Goal: Understand process/instructions: Learn how to perform a task or action

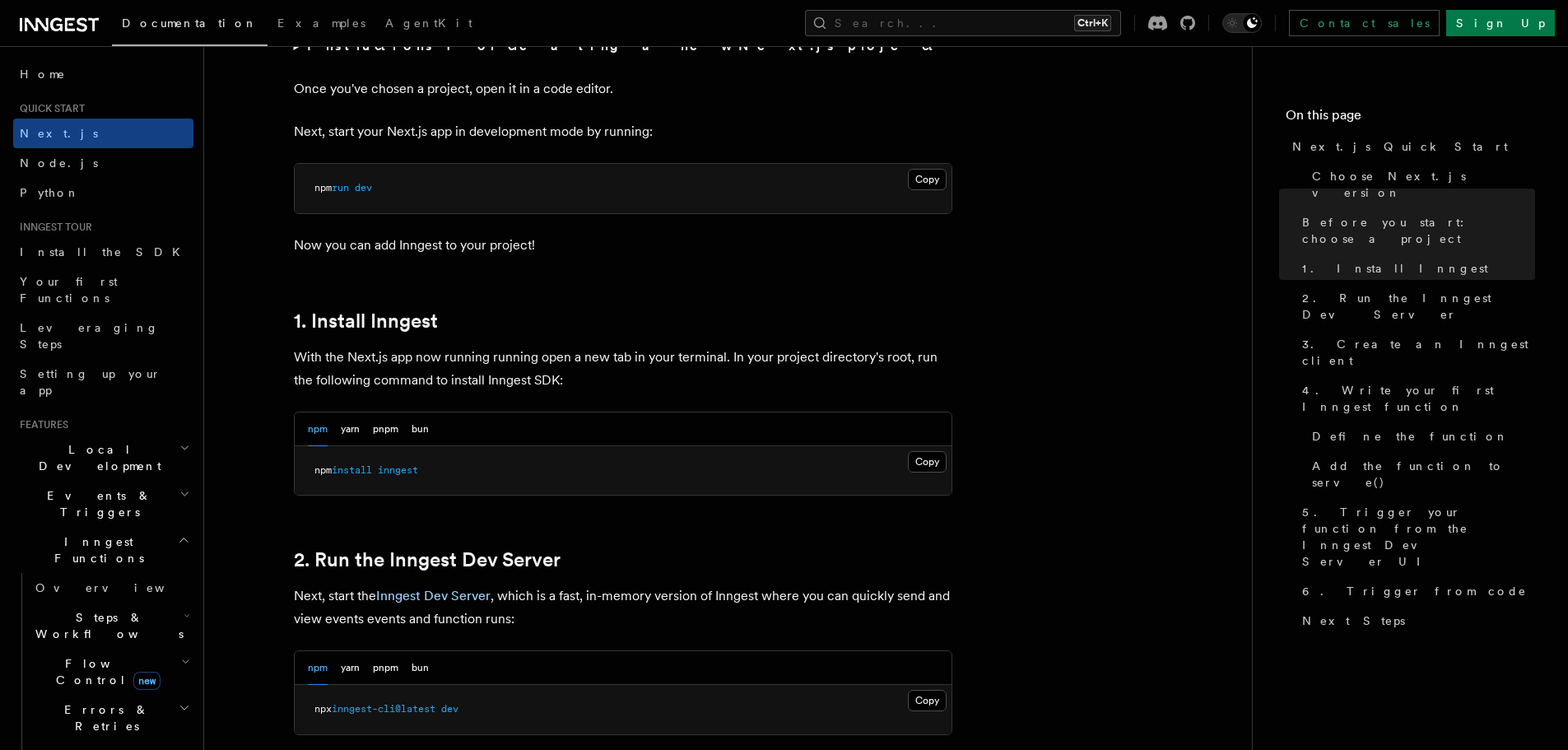
scroll to position [675, 0]
click at [381, 424] on button "pnpm" at bounding box center [386, 428] width 26 height 34
click at [925, 462] on button "Copy Copied" at bounding box center [926, 460] width 38 height 21
click at [938, 697] on button "Copy Copied" at bounding box center [926, 699] width 38 height 21
click at [1511, 25] on link "Sign Up" at bounding box center [1500, 22] width 108 height 26
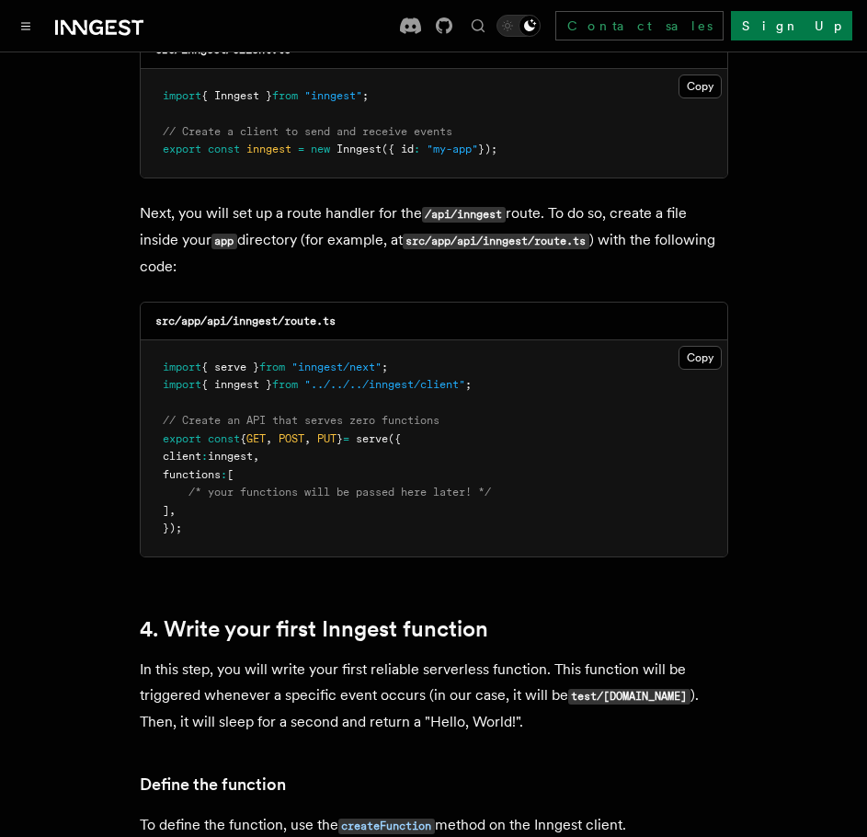
scroll to position [2115, 0]
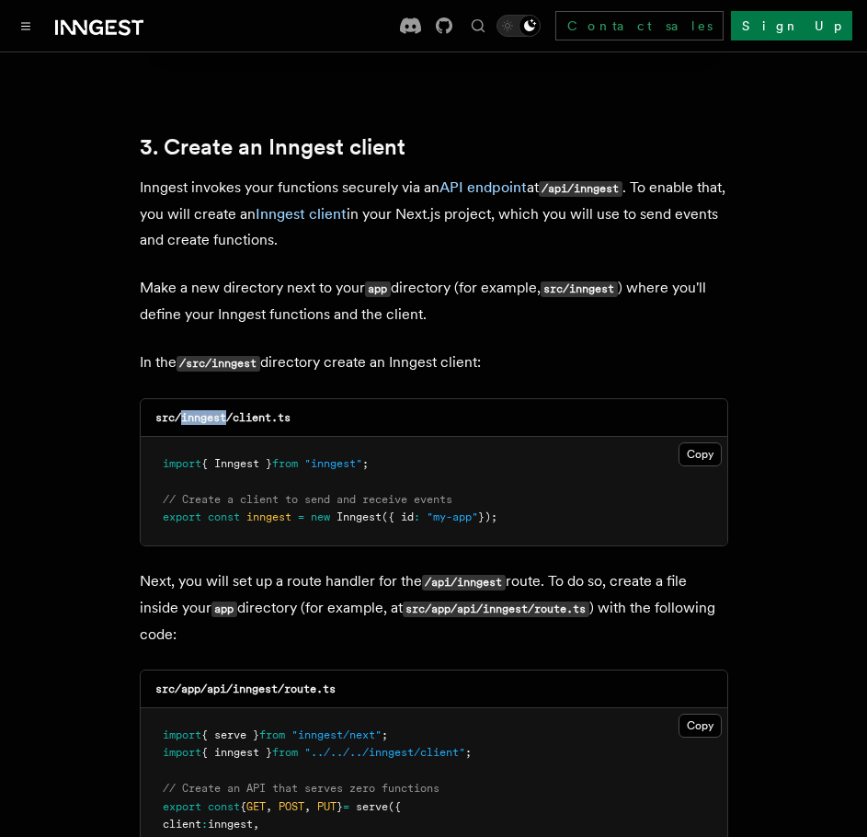
drag, startPoint x: 229, startPoint y: 360, endPoint x: 181, endPoint y: 376, distance: 50.3
click at [181, 399] on div "src/inngest/client.ts" at bounding box center [434, 418] width 587 height 38
copy code "inngest"
click at [286, 411] on code "src/inngest/client.ts" at bounding box center [222, 417] width 135 height 13
drag, startPoint x: 313, startPoint y: 367, endPoint x: 235, endPoint y: 367, distance: 78.2
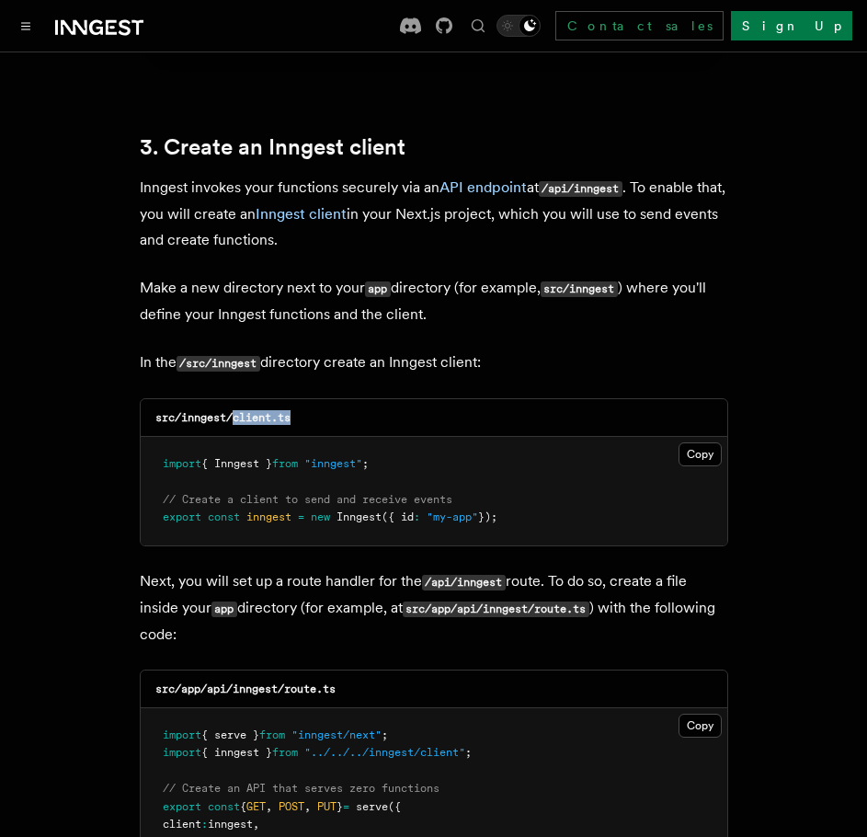
click at [235, 399] on div "src/inngest/client.ts" at bounding box center [434, 418] width 587 height 38
copy code "client.ts"
click at [704, 442] on button "Copy Copied" at bounding box center [700, 454] width 43 height 24
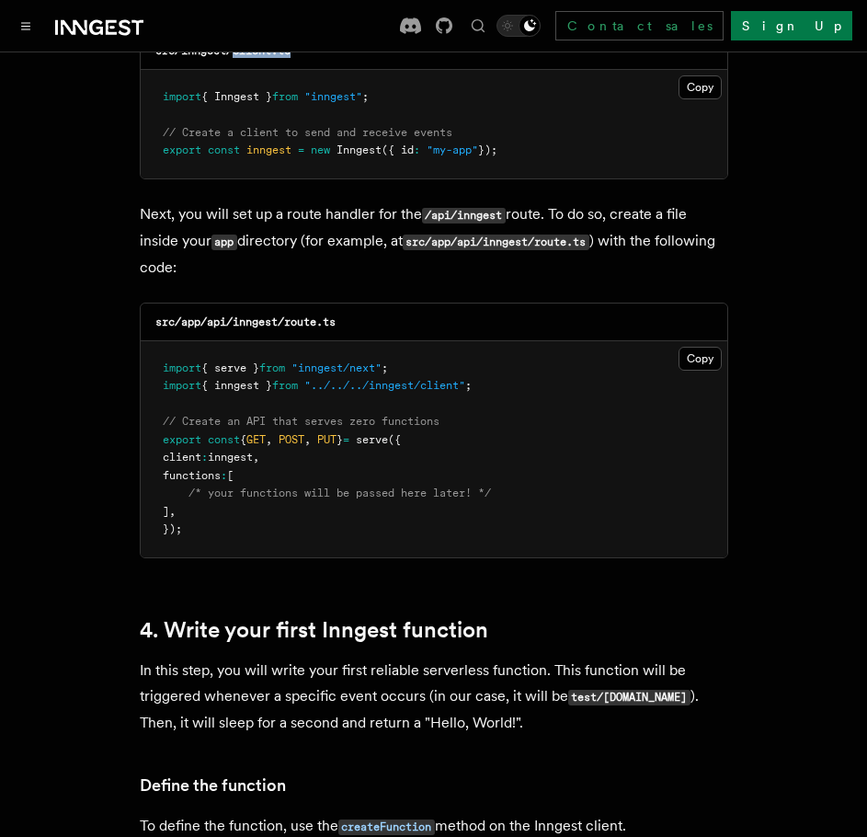
scroll to position [2483, 0]
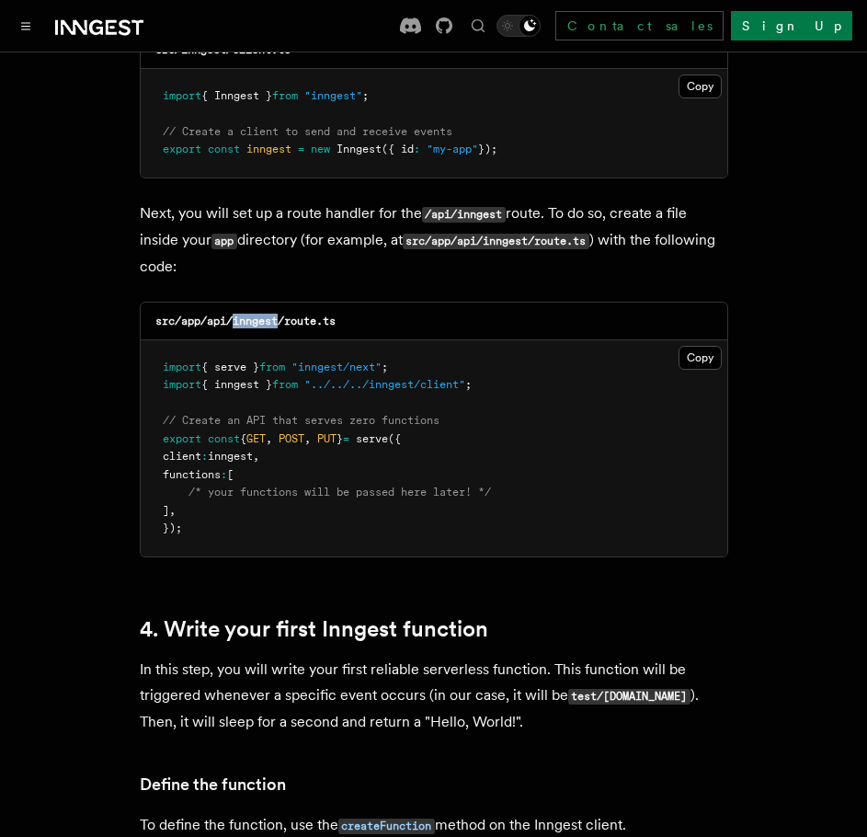
drag, startPoint x: 278, startPoint y: 270, endPoint x: 236, endPoint y: 276, distance: 41.7
click at [236, 314] on h3 "src/app/api/inngest/route.ts" at bounding box center [245, 321] width 180 height 15
copy code "inngest"
drag, startPoint x: 350, startPoint y: 269, endPoint x: 290, endPoint y: 276, distance: 61.1
click at [290, 303] on div "src/app/api/inngest/route.ts" at bounding box center [434, 322] width 587 height 38
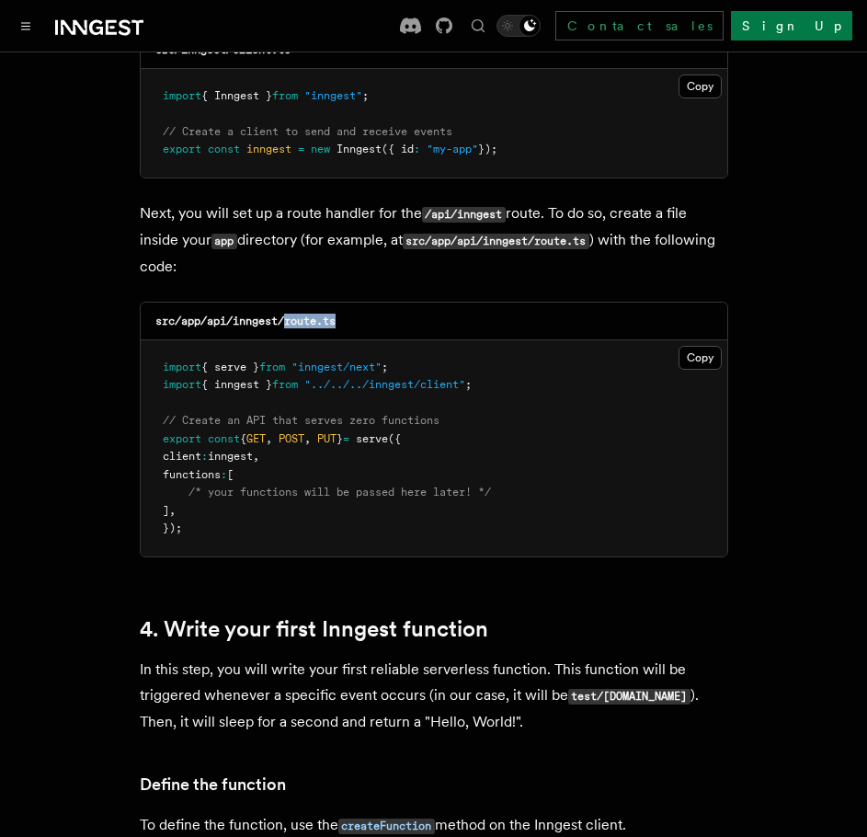
copy code "route.ts"
click at [681, 346] on button "Copy Copied" at bounding box center [700, 358] width 43 height 24
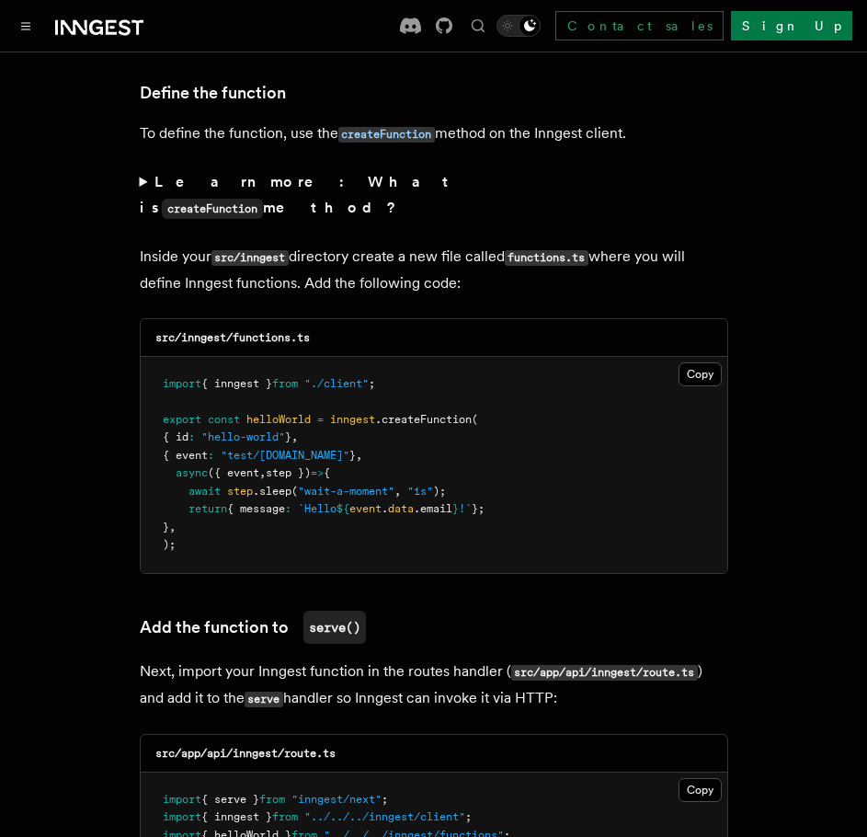
scroll to position [3219, 0]
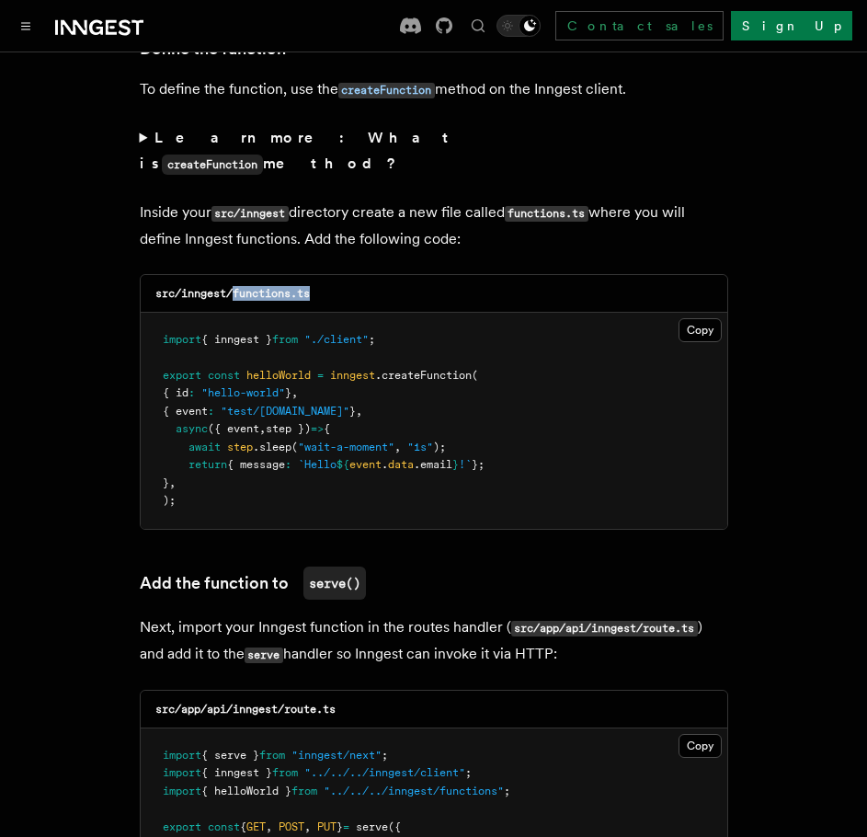
drag, startPoint x: 324, startPoint y: 217, endPoint x: 237, endPoint y: 223, distance: 86.7
click at [237, 275] on div "src/inngest/functions.ts" at bounding box center [434, 294] width 587 height 38
copy code "functions.ts"
click at [698, 318] on button "Copy Copied" at bounding box center [700, 330] width 43 height 24
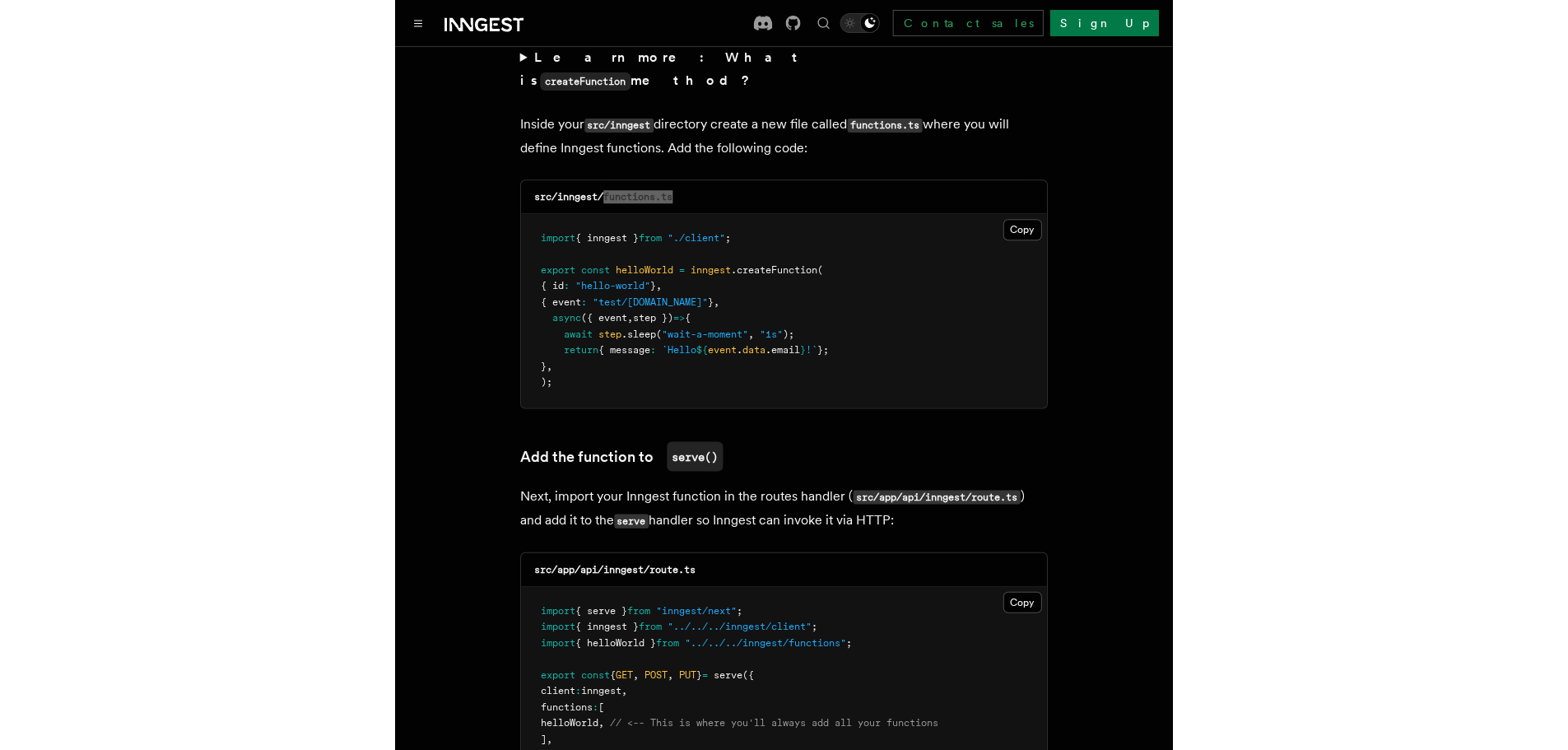
scroll to position [3128, 0]
